Goal: Task Accomplishment & Management: Use online tool/utility

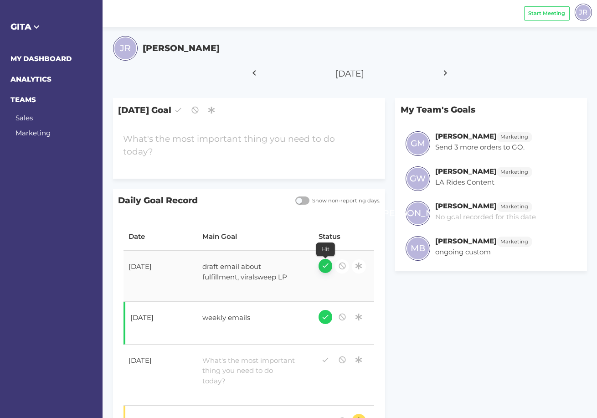
click at [328, 268] on icon "button" at bounding box center [325, 265] width 8 height 12
click at [242, 264] on div "draft email about fulfillment, viralsweep LP" at bounding box center [250, 272] width 106 height 31
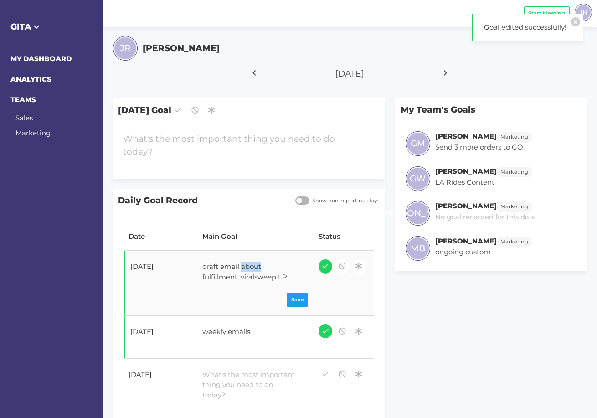
click at [242, 264] on div "draft email about fulfillment, viralsweep LP" at bounding box center [250, 272] width 106 height 31
click at [233, 268] on div "draft email about fulfillment, viralsweep LP" at bounding box center [250, 272] width 106 height 31
drag, startPoint x: 242, startPoint y: 279, endPoint x: 199, endPoint y: 269, distance: 43.7
click at [199, 269] on div "draft email about fulfillment, viralsweep LP" at bounding box center [250, 272] width 106 height 31
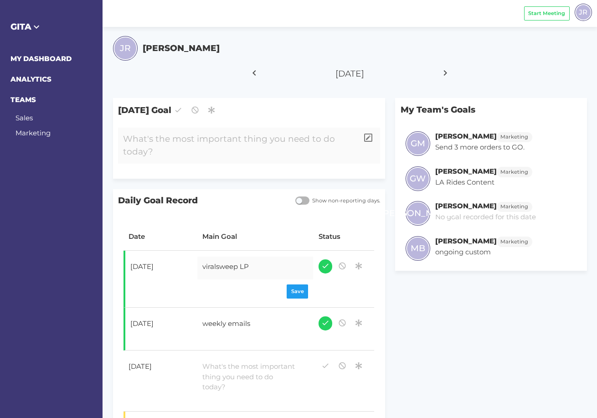
click at [166, 142] on div at bounding box center [238, 146] width 240 height 36
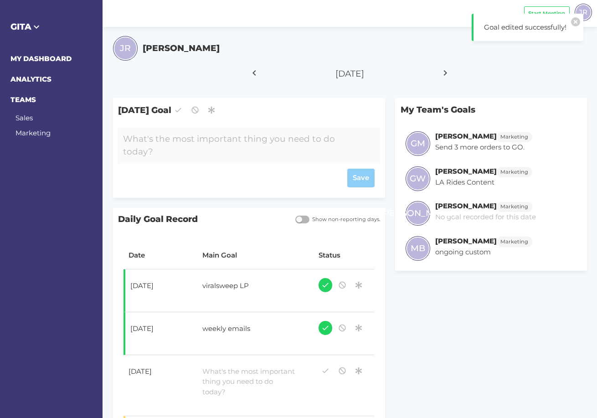
paste div
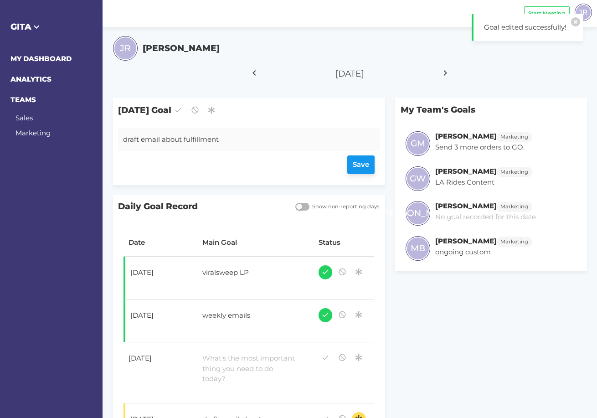
click at [367, 164] on div "Save" at bounding box center [249, 165] width 252 height 19
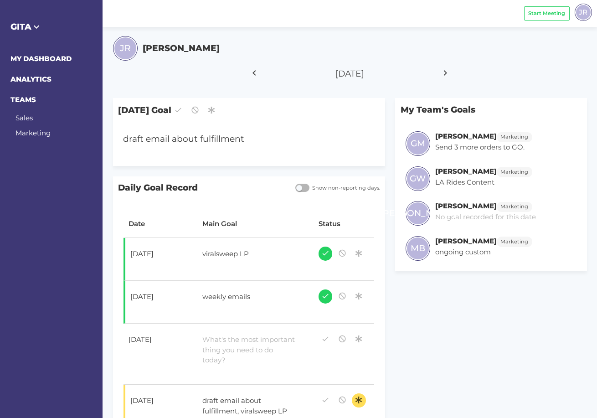
click at [549, 4] on div "Start Meeting JR My Profile Log Out" at bounding box center [558, 13] width 78 height 27
click at [546, 15] on span "Start Meeting" at bounding box center [546, 13] width 37 height 8
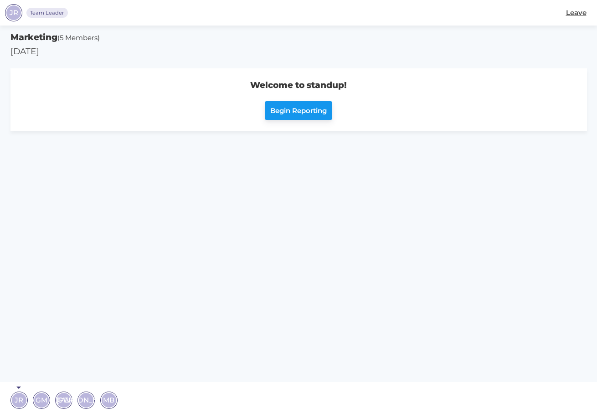
click at [290, 109] on span "Begin Reporting" at bounding box center [298, 111] width 57 height 10
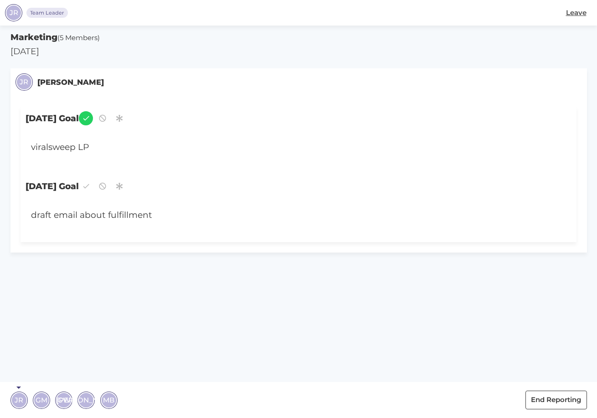
click at [42, 395] on span "GM" at bounding box center [42, 400] width 12 height 10
click at [63, 399] on span "GW" at bounding box center [69, 400] width 13 height 10
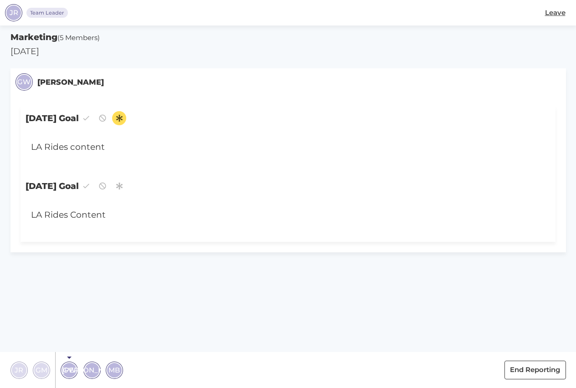
click at [93, 367] on span "[PERSON_NAME]" at bounding box center [92, 370] width 60 height 10
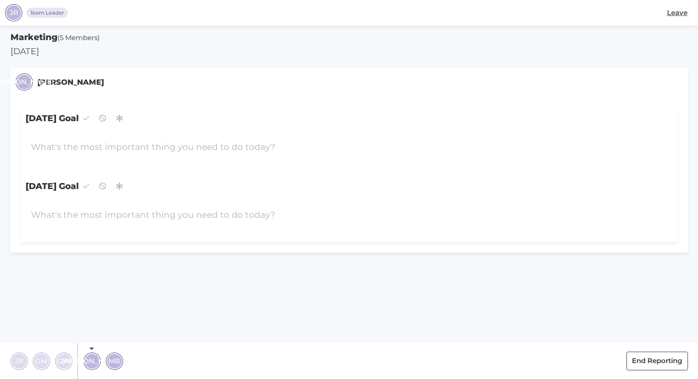
click at [115, 357] on span "MB" at bounding box center [114, 361] width 11 height 10
